Goal: Task Accomplishment & Management: Complete application form

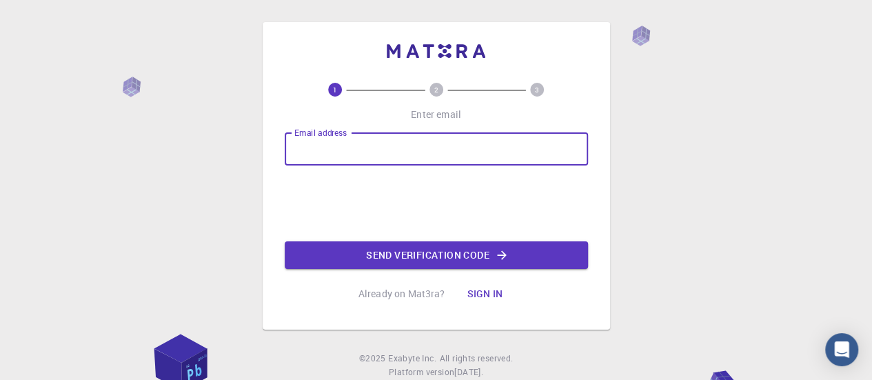
click at [370, 148] on input "Email address" at bounding box center [436, 148] width 303 height 33
click at [383, 141] on input "Endereço de email" at bounding box center [436, 148] width 303 height 33
type input "[EMAIL_ADDRESS][DOMAIN_NAME]"
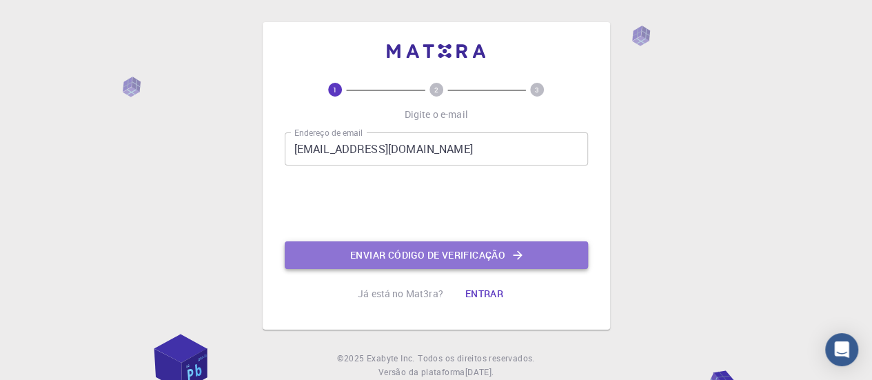
click at [461, 251] on font "Enviar código de verificação" at bounding box center [427, 254] width 155 height 13
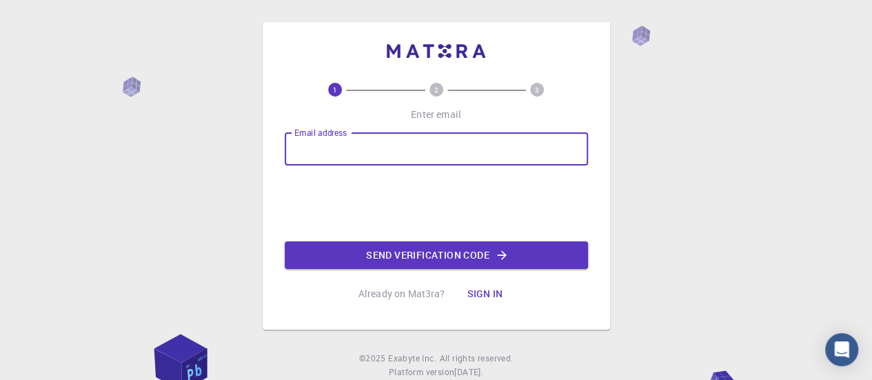
click at [365, 154] on input "Email address" at bounding box center [436, 148] width 303 height 33
type input "[EMAIL_ADDRESS][DOMAIN_NAME]"
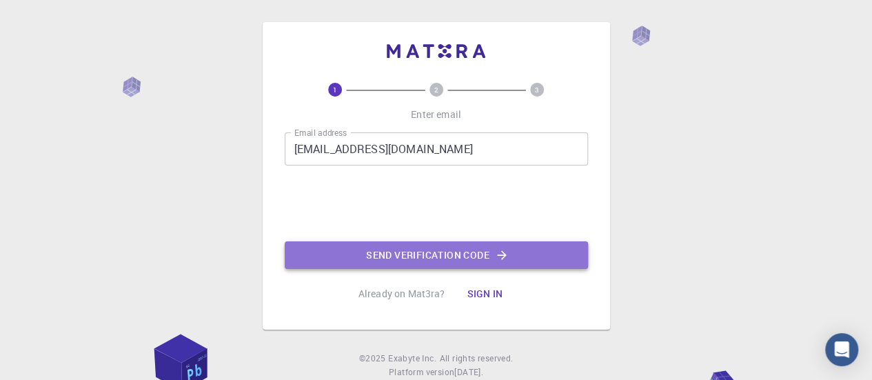
click at [445, 255] on button "Send verification code" at bounding box center [436, 255] width 303 height 28
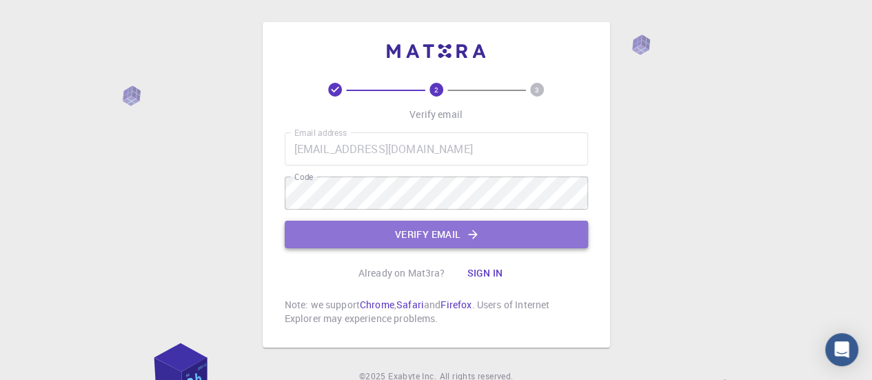
click at [425, 237] on button "Verify email" at bounding box center [436, 235] width 303 height 28
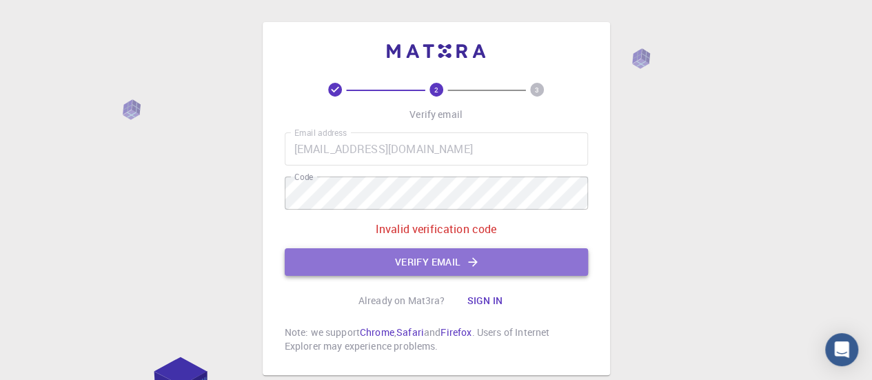
click at [400, 267] on button "Verify email" at bounding box center [436, 262] width 303 height 28
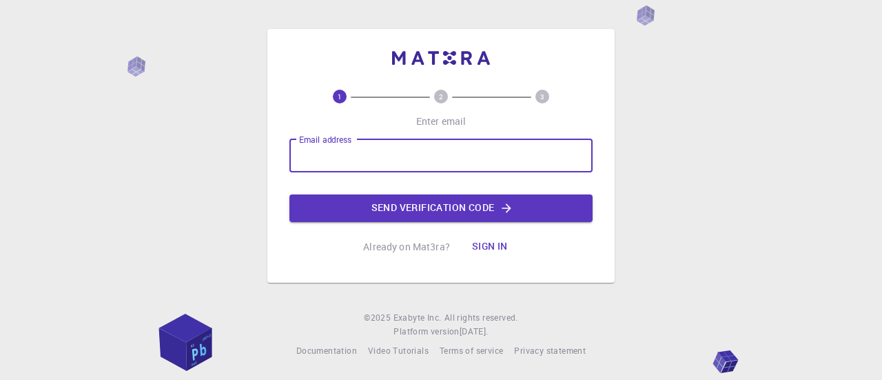
click at [460, 166] on input "Email address" at bounding box center [440, 155] width 303 height 33
type input "[EMAIL_ADDRESS][DOMAIN_NAME]"
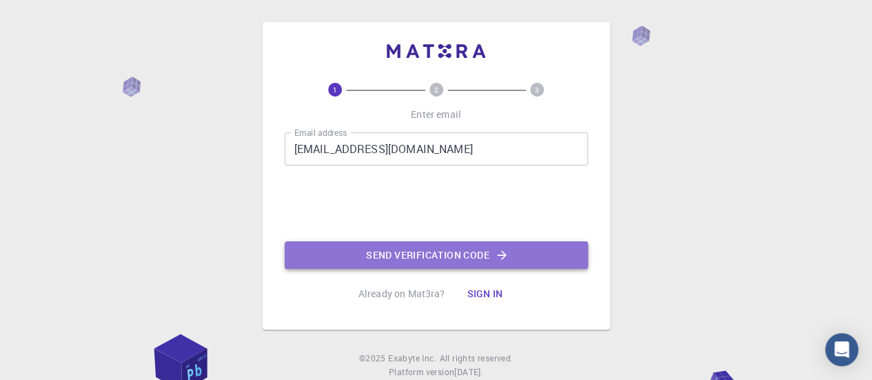
click at [445, 263] on button "Send verification code" at bounding box center [436, 255] width 303 height 28
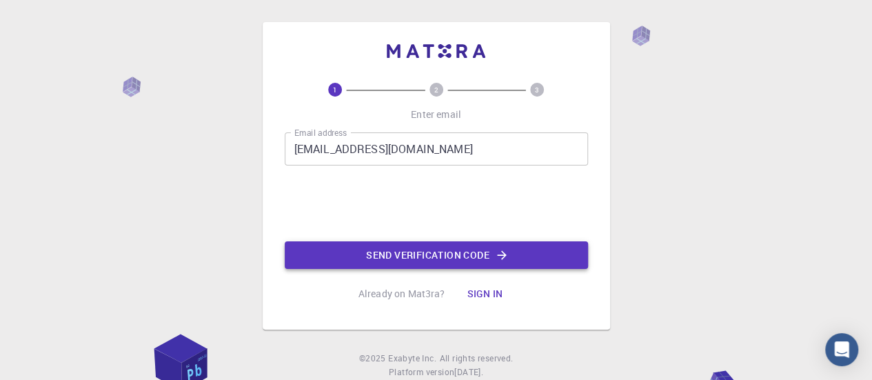
click at [458, 254] on button "Send verification code" at bounding box center [436, 255] width 303 height 28
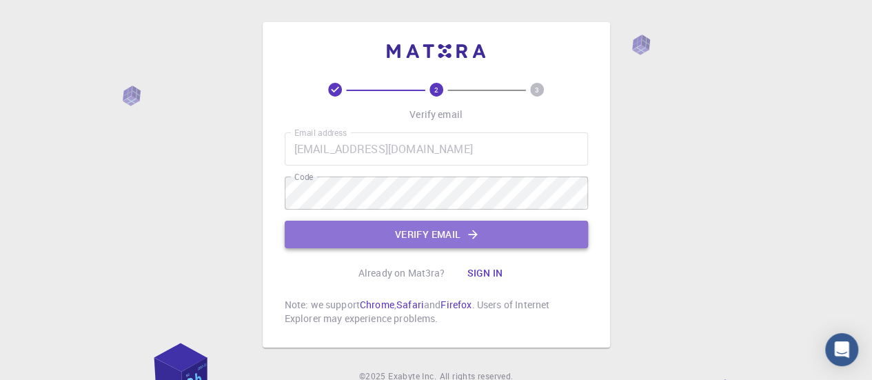
click at [409, 238] on button "Verify email" at bounding box center [436, 235] width 303 height 28
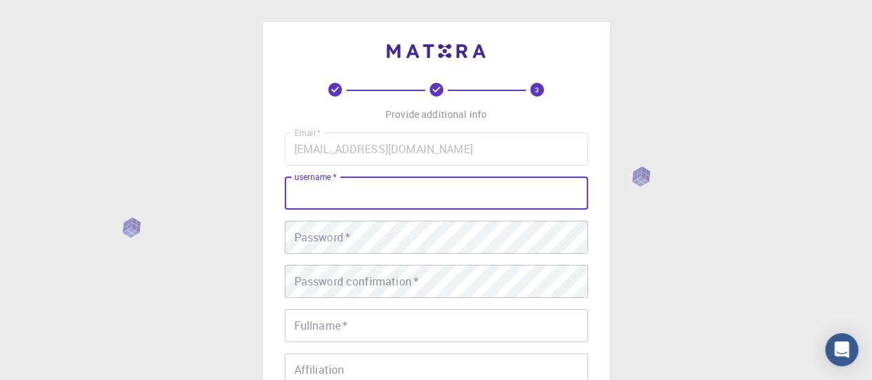
click at [371, 188] on input "username   *" at bounding box center [436, 192] width 303 height 33
type input "geanderson"
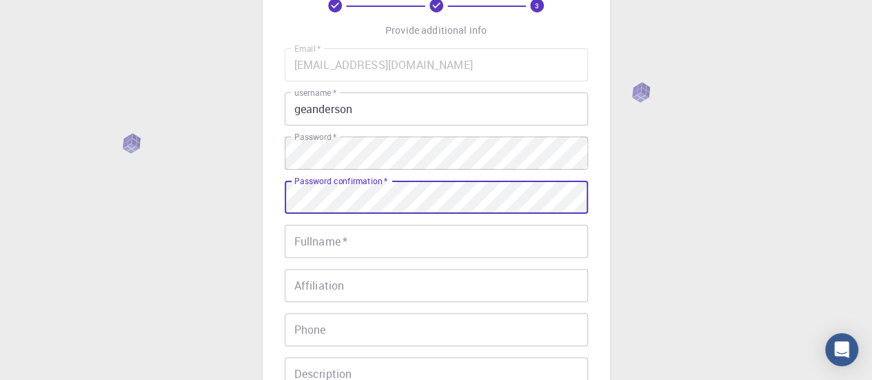
scroll to position [87, 0]
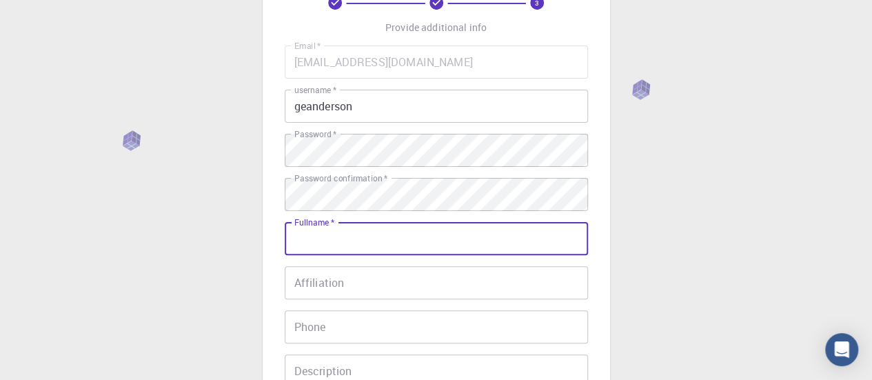
click at [393, 225] on input "Fullname   *" at bounding box center [436, 238] width 303 height 33
type input "GEANDERSON JUNIO DE LIMA"
type input "81991340568"
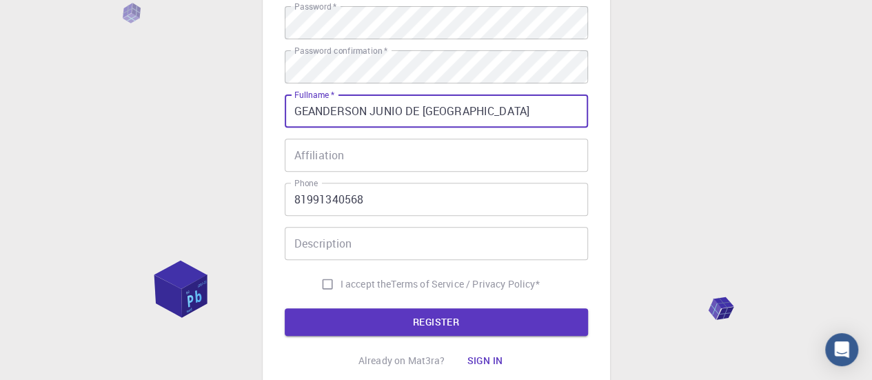
scroll to position [228, 0]
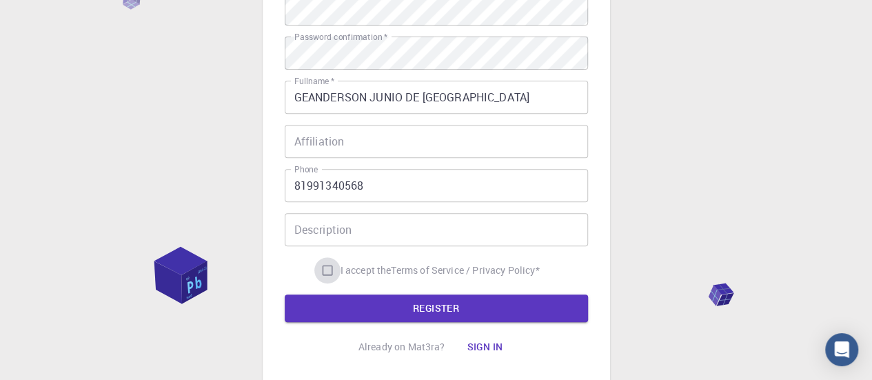
click at [326, 267] on input "I accept the Terms of Service / Privacy Policy *" at bounding box center [327, 270] width 26 height 26
checkbox input "true"
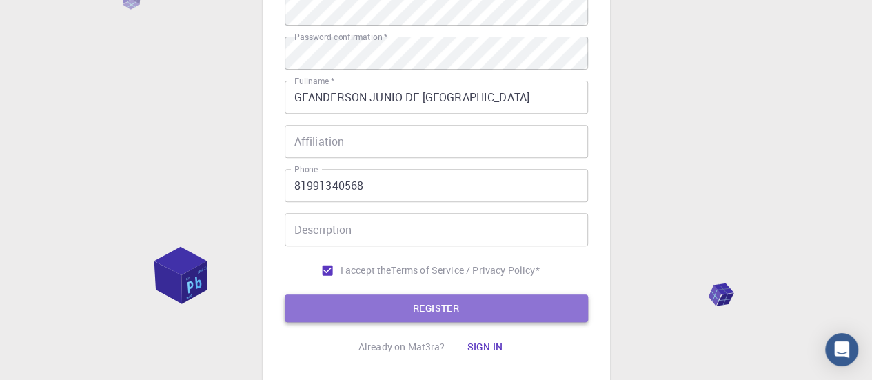
click at [413, 302] on button "REGISTER" at bounding box center [436, 308] width 303 height 28
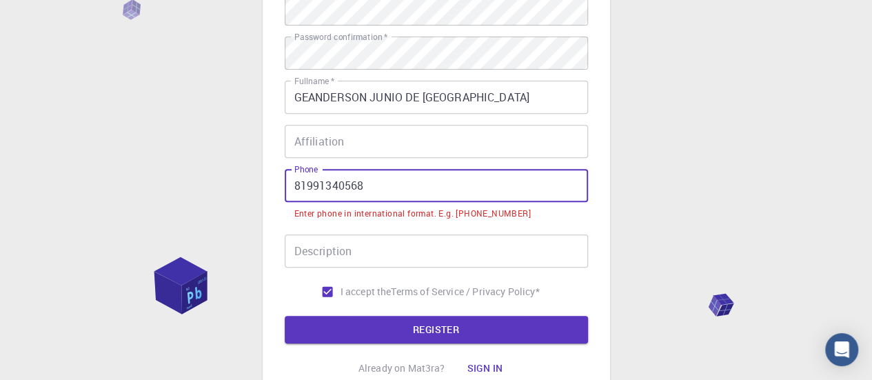
click at [294, 181] on input "81991340568" at bounding box center [436, 185] width 303 height 33
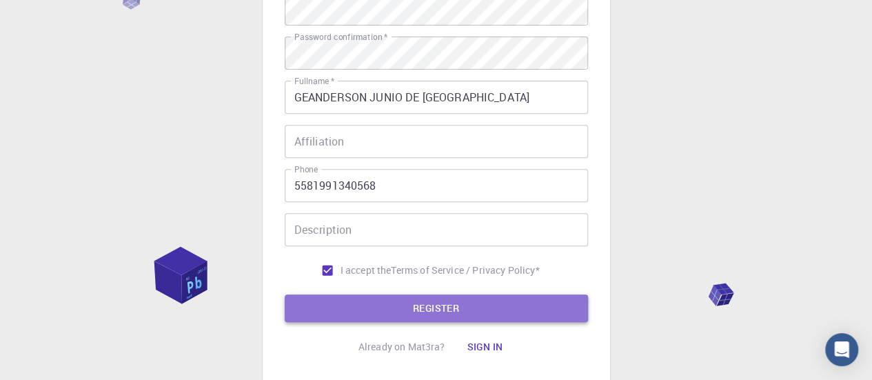
click at [456, 307] on button "REGISTER" at bounding box center [436, 308] width 303 height 28
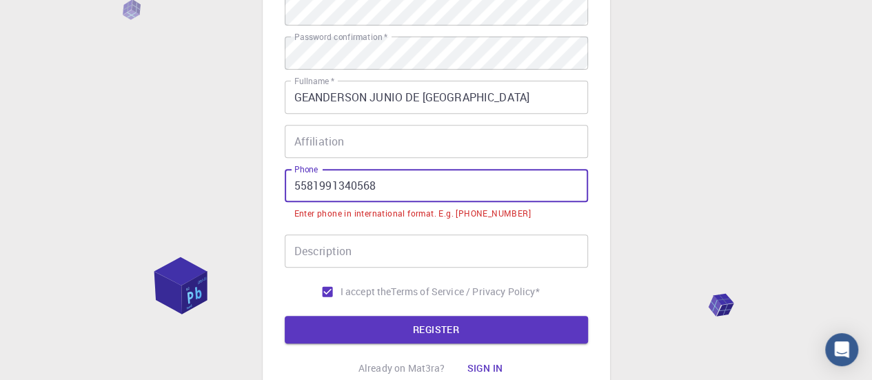
click at [293, 191] on input "5581991340568" at bounding box center [436, 185] width 303 height 33
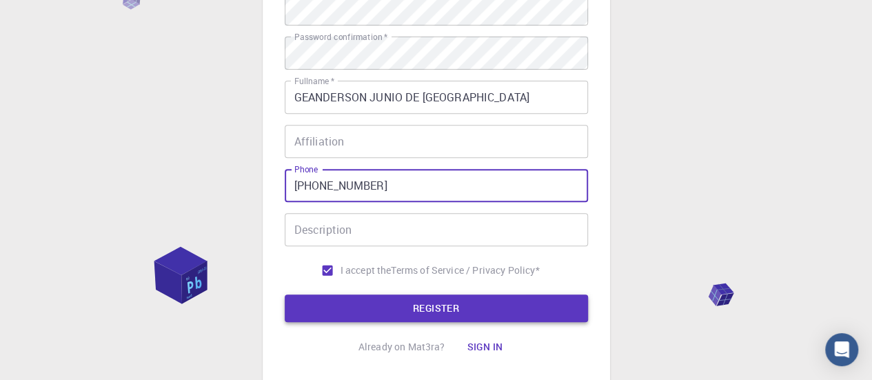
type input "+5581991340568"
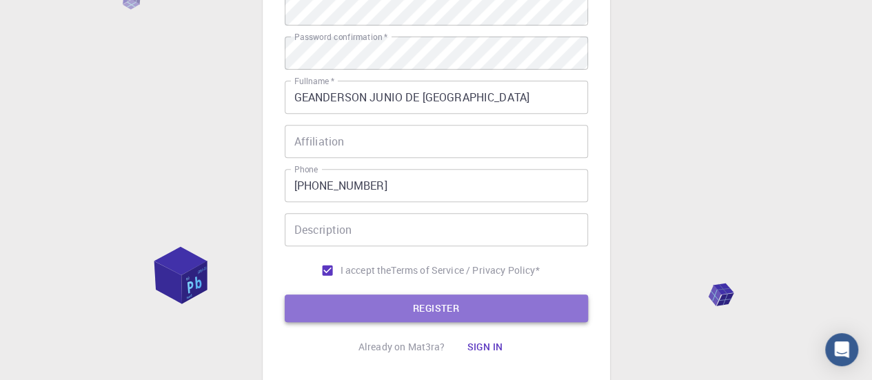
click at [436, 305] on button "REGISTER" at bounding box center [436, 308] width 303 height 28
click at [490, 309] on button "REGISTER" at bounding box center [436, 308] width 303 height 28
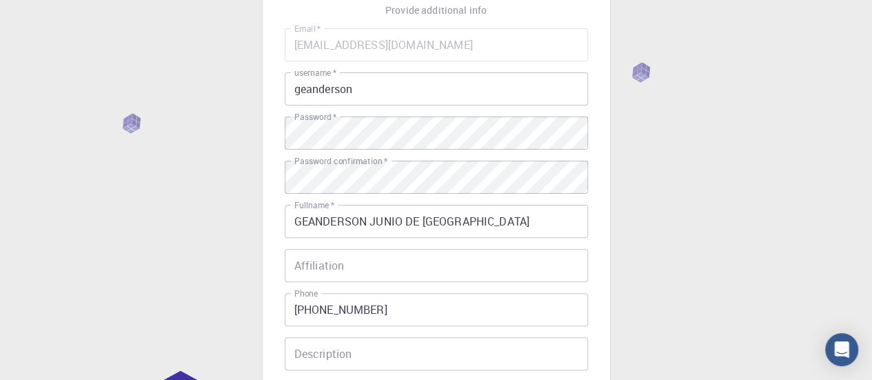
scroll to position [101, 0]
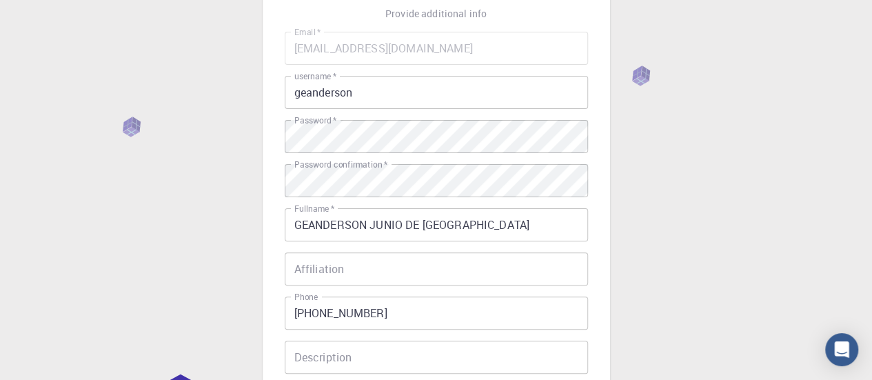
click at [371, 91] on input "geanderson" at bounding box center [436, 92] width 303 height 33
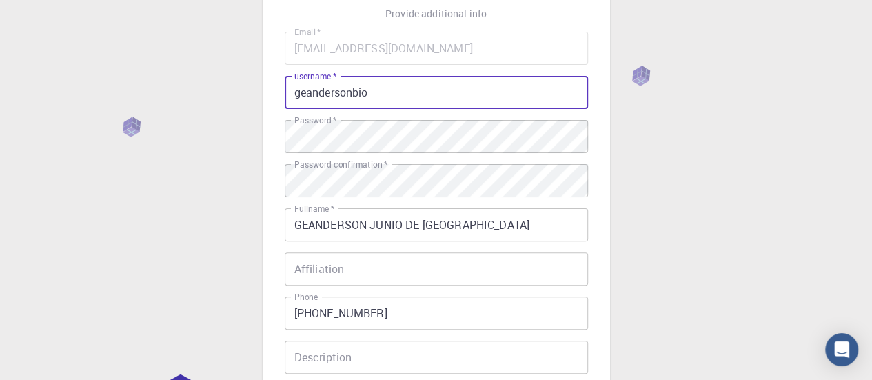
scroll to position [323, 0]
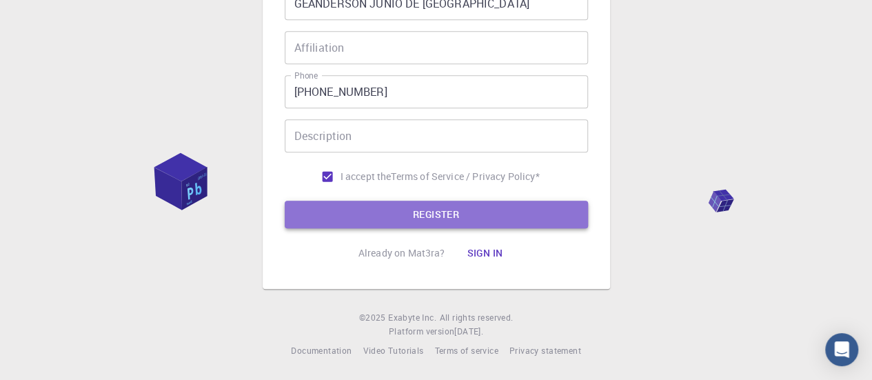
click at [490, 208] on button "REGISTER" at bounding box center [436, 215] width 303 height 28
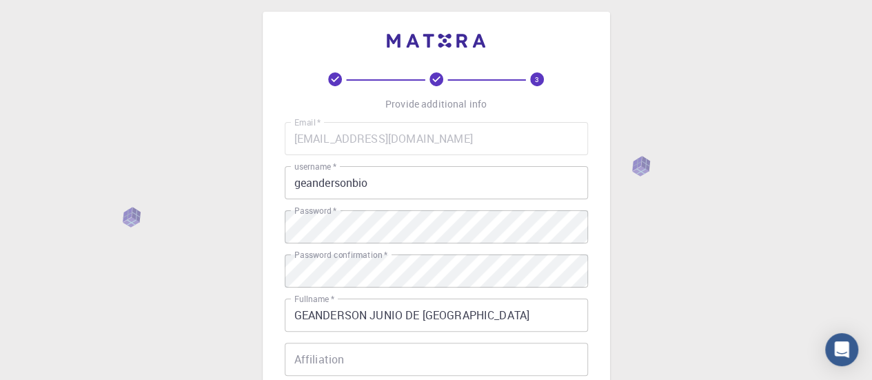
scroll to position [0, 0]
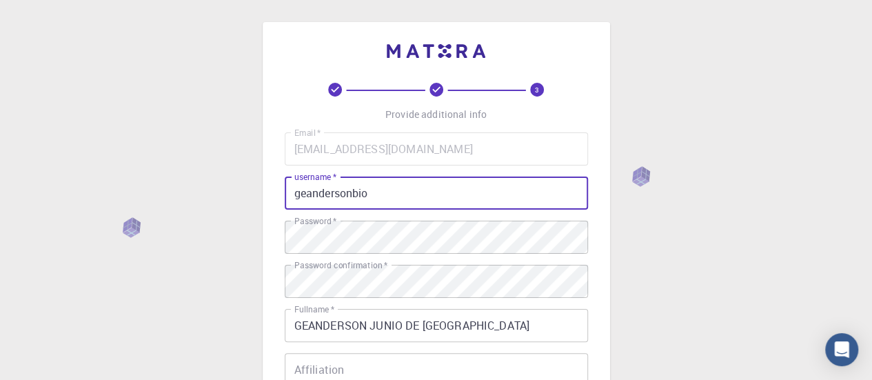
click at [349, 194] on input "geandersonbio" at bounding box center [436, 192] width 303 height 33
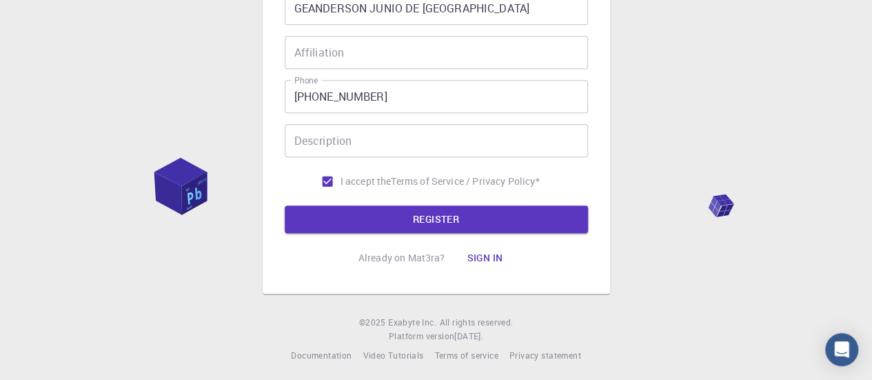
scroll to position [323, 0]
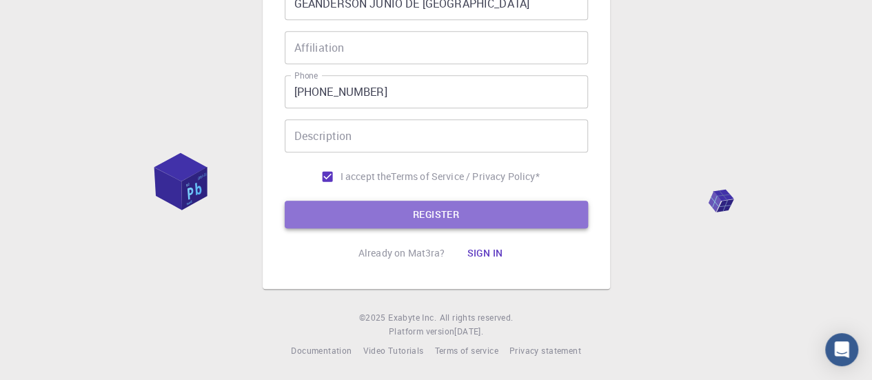
click at [444, 221] on button "REGISTER" at bounding box center [436, 215] width 303 height 28
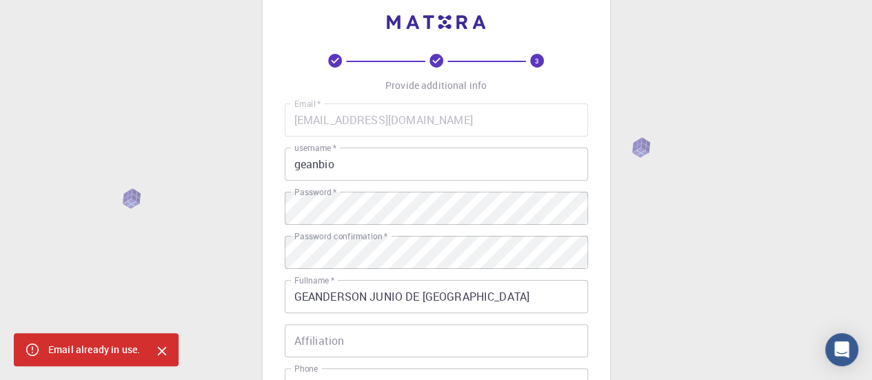
scroll to position [0, 0]
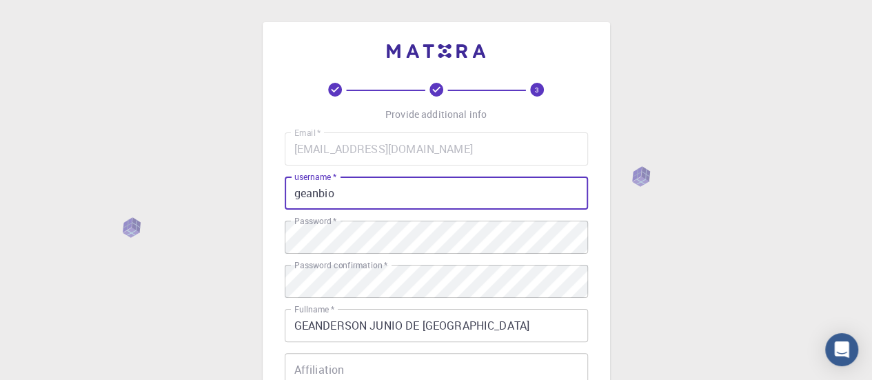
click at [340, 191] on input "geanbio" at bounding box center [436, 192] width 303 height 33
drag, startPoint x: 340, startPoint y: 191, endPoint x: 146, endPoint y: 196, distance: 193.7
click at [146, 196] on div "3 Provide additional info Email   * geanderson.profbio@gmail.com Email   * user…" at bounding box center [436, 351] width 872 height 702
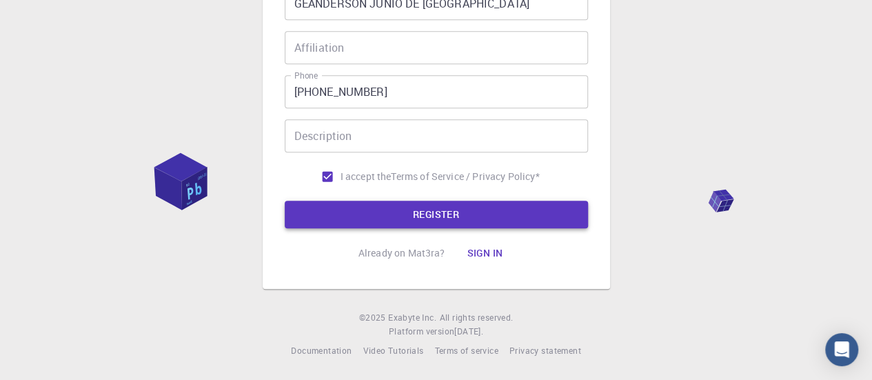
type input "profbio"
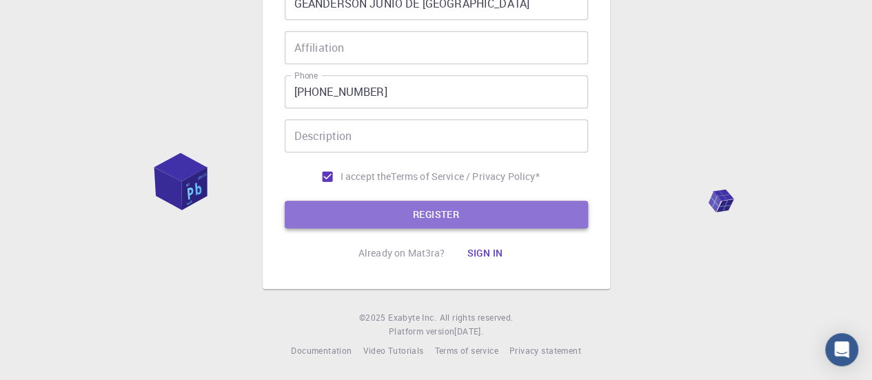
click at [451, 216] on button "REGISTER" at bounding box center [436, 215] width 303 height 28
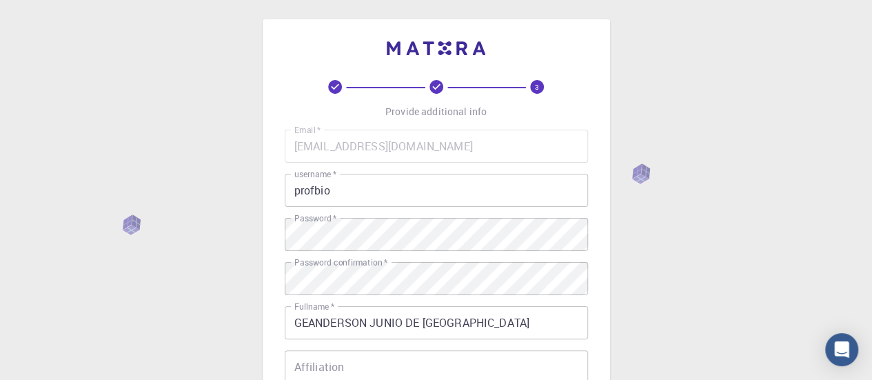
scroll to position [0, 0]
